Goal: Navigation & Orientation: Find specific page/section

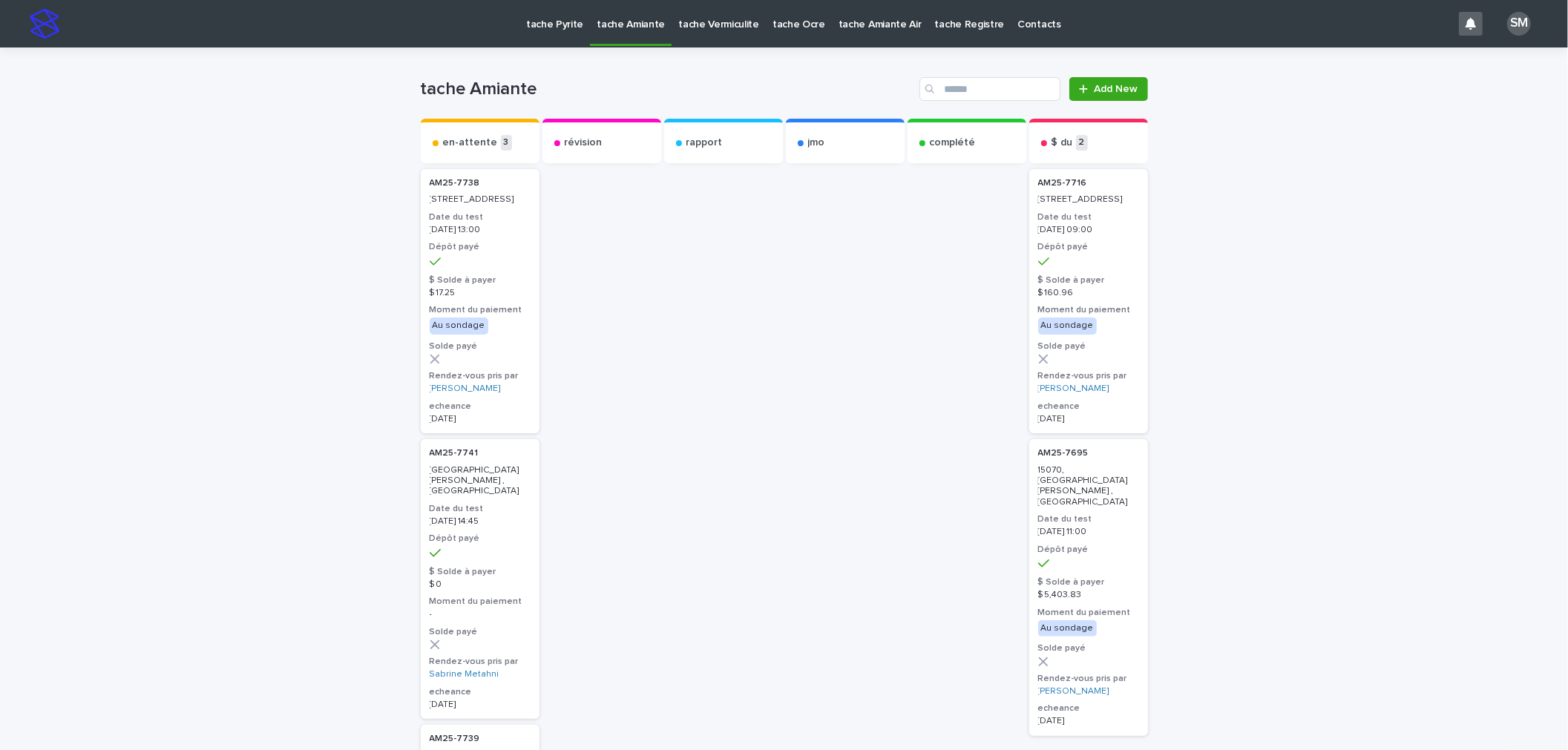
click at [520, 25] on div "tache Pyrite" at bounding box center [554, 15] width 71 height 31
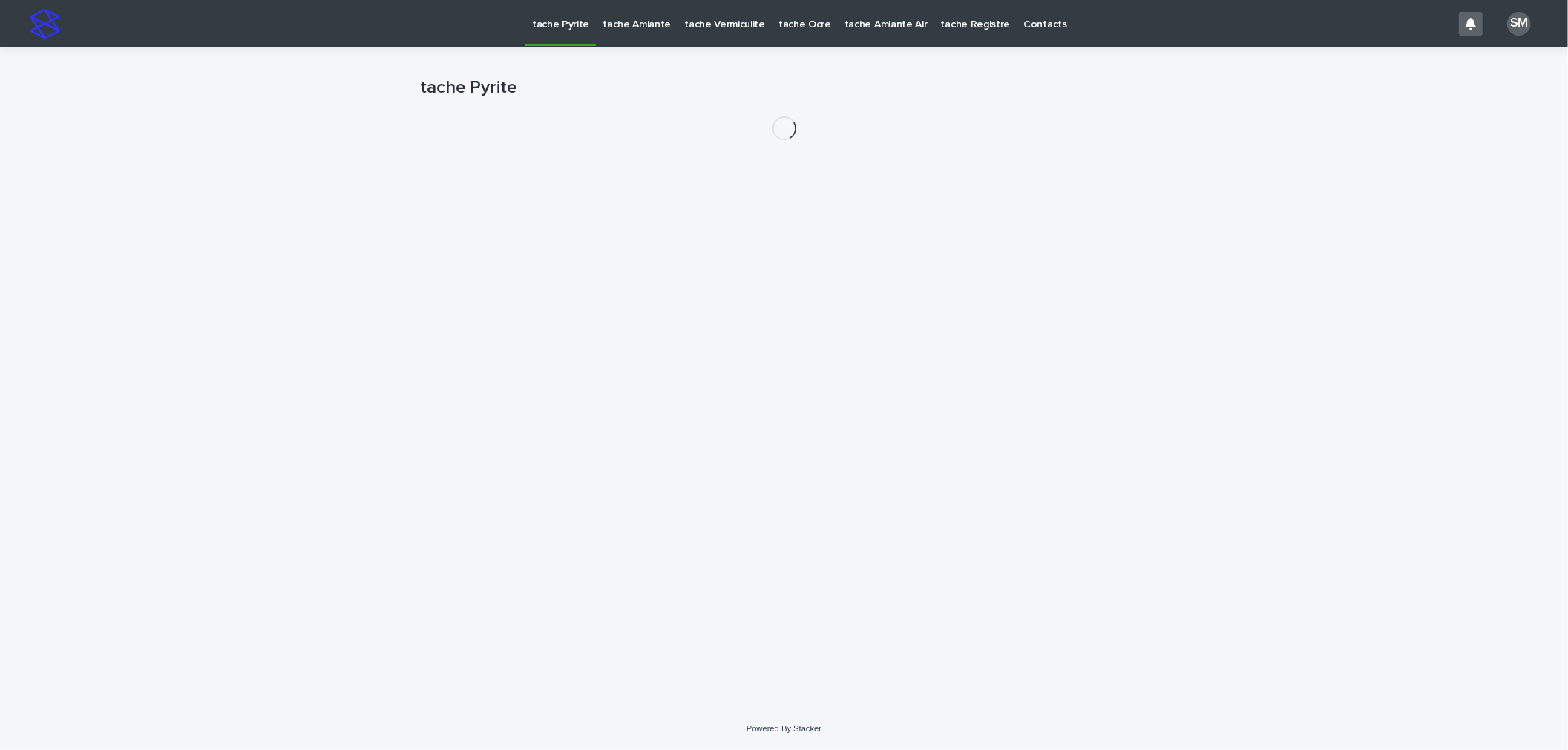
click at [545, 24] on p "tache Pyrite" at bounding box center [560, 15] width 57 height 31
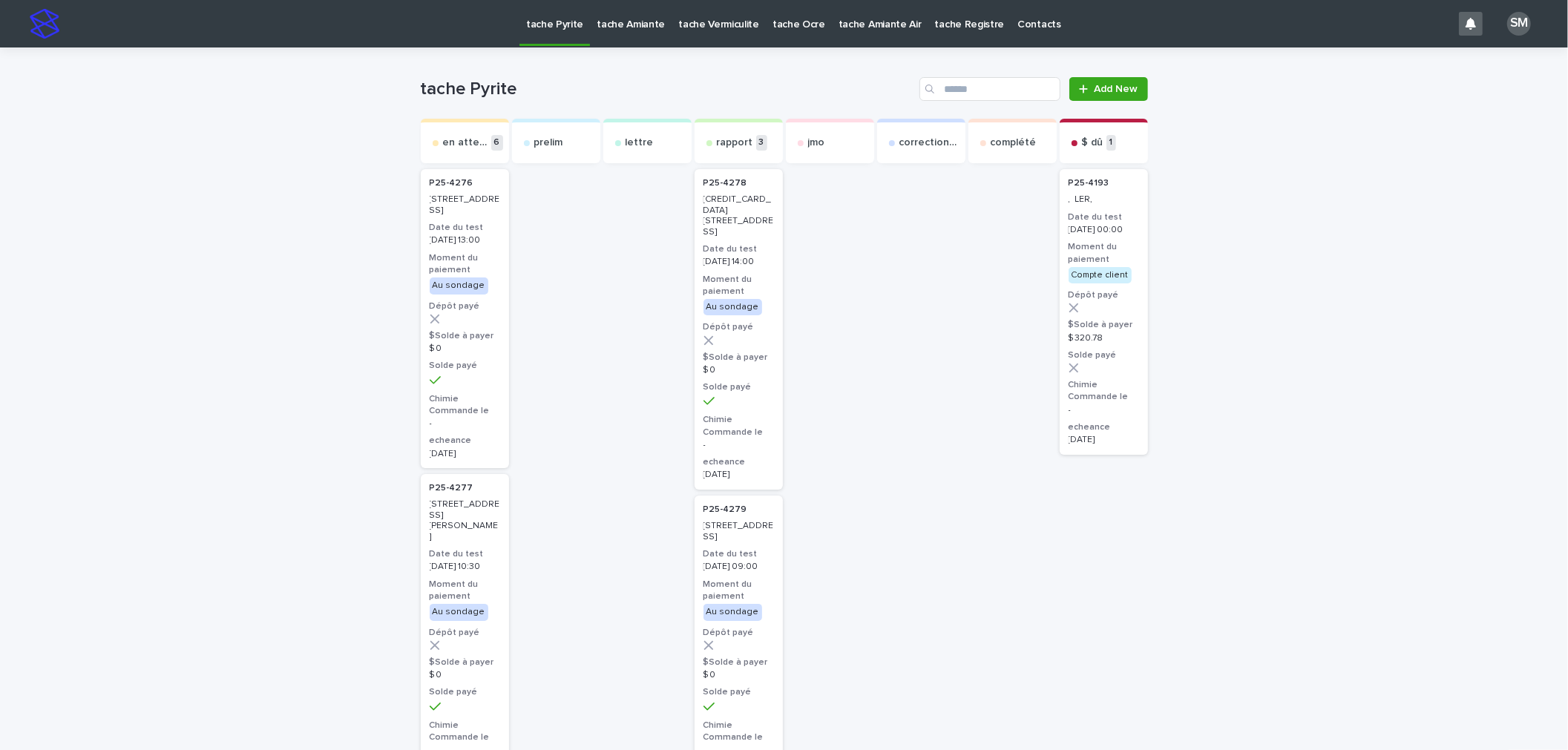
click at [625, 29] on p "tache Amiante" at bounding box center [631, 15] width 69 height 31
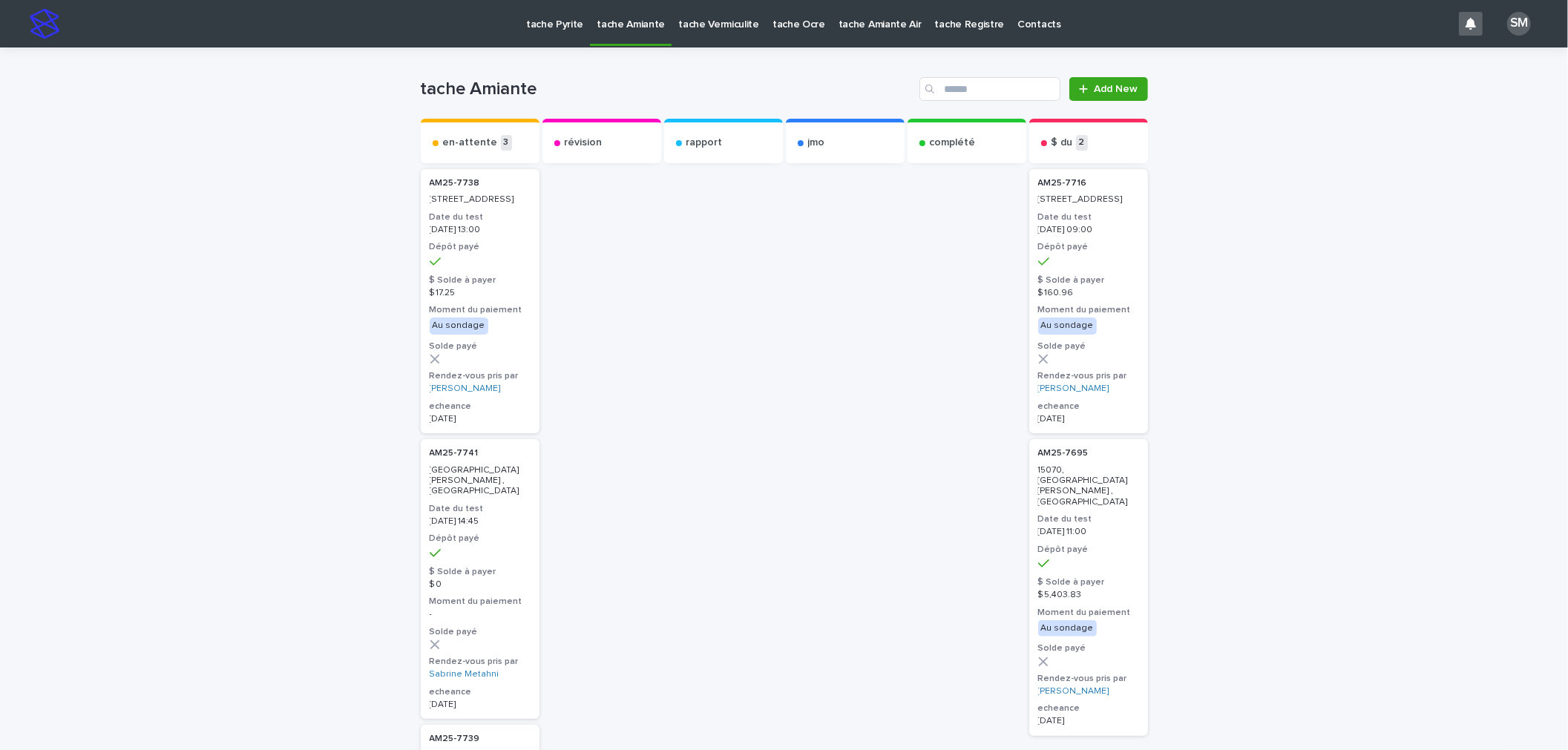
click at [695, 30] on p "tache Vermiculite" at bounding box center [719, 15] width 81 height 31
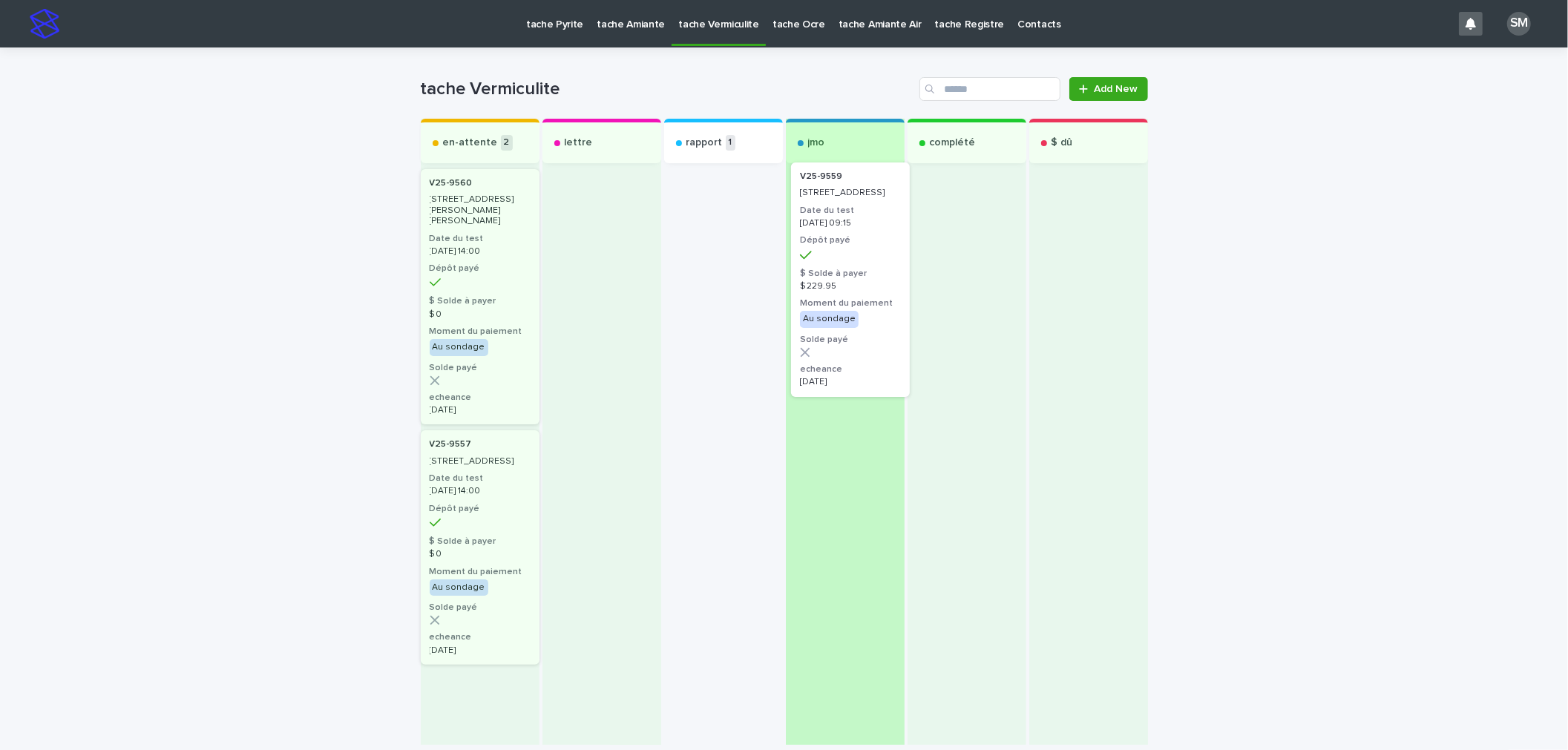
drag, startPoint x: 691, startPoint y: 240, endPoint x: 828, endPoint y: 233, distance: 137.2
click at [828, 233] on div "en-attente 2 V25-9560 [STREET_ADDRESS][PERSON_NAME][PERSON_NAME], Longueuil Dat…" at bounding box center [784, 432] width 728 height 627
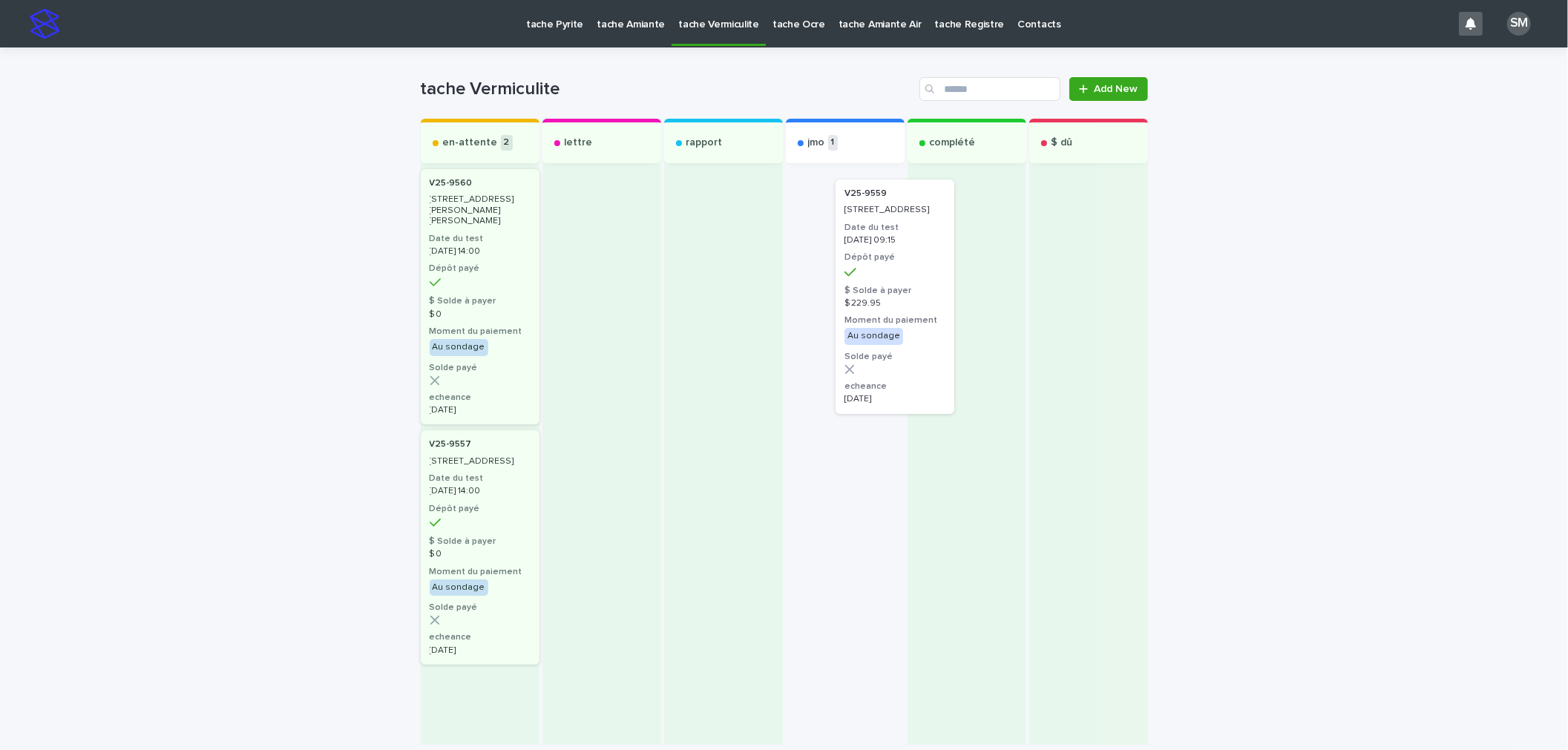
drag, startPoint x: 814, startPoint y: 242, endPoint x: 953, endPoint y: 238, distance: 139.1
click at [952, 238] on div "en-attente 2 V25-9560 [STREET_ADDRESS][PERSON_NAME][PERSON_NAME] Date du test […" at bounding box center [784, 432] width 728 height 627
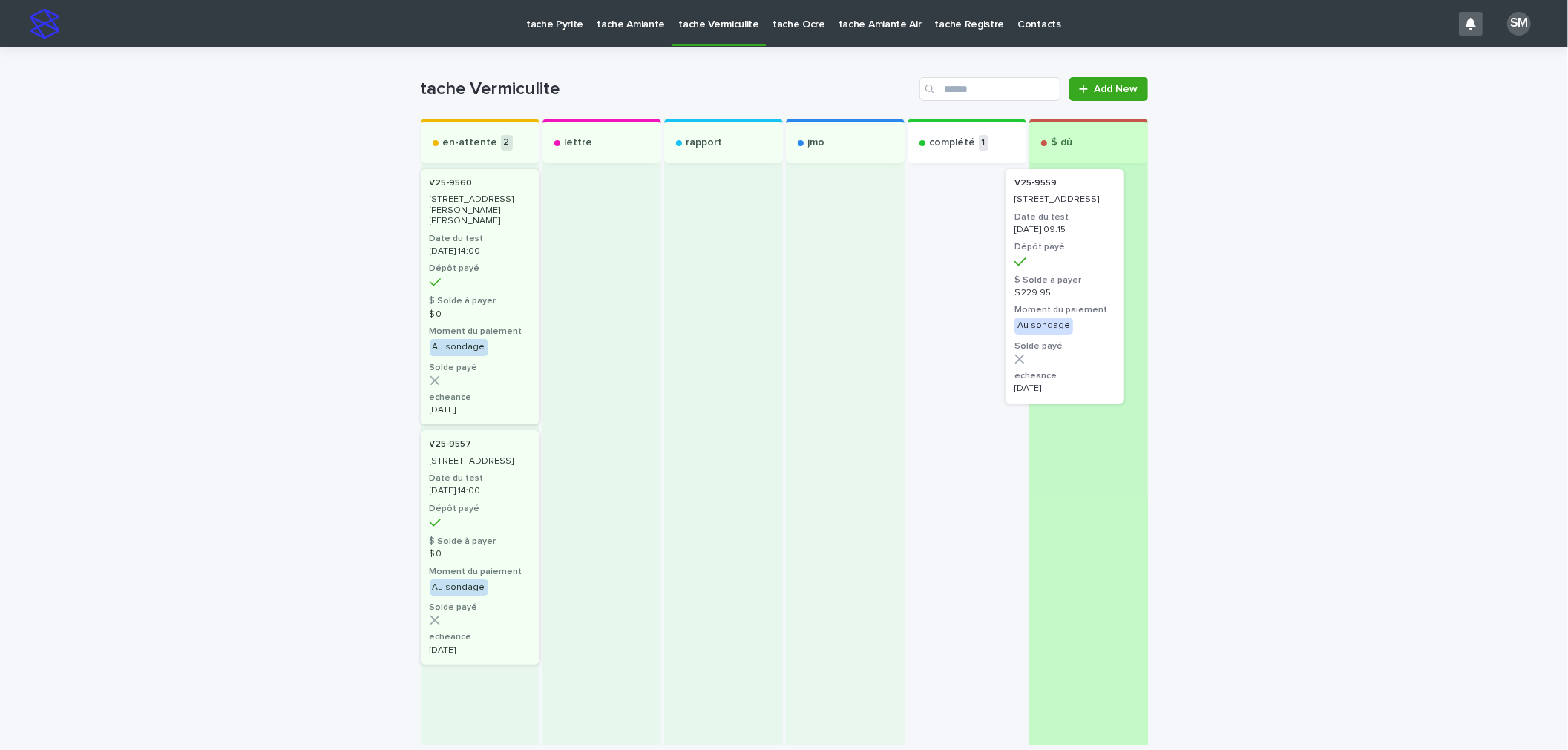
drag, startPoint x: 963, startPoint y: 228, endPoint x: 1080, endPoint y: 227, distance: 117.0
click at [1080, 227] on div "en-attente 2 V25-9560 [STREET_ADDRESS][PERSON_NAME][PERSON_NAME] Date du test […" at bounding box center [784, 432] width 728 height 627
